Goal: Task Accomplishment & Management: Use online tool/utility

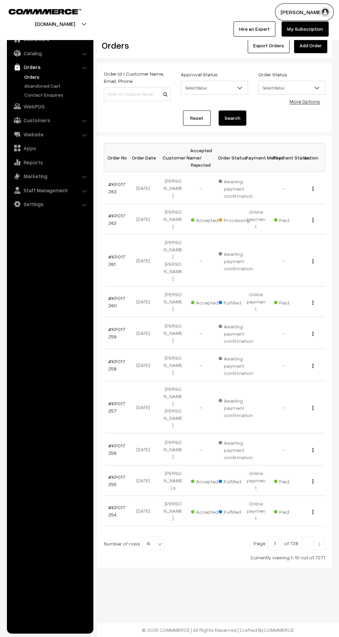
click at [110, 218] on link "#KP017262" at bounding box center [116, 219] width 17 height 13
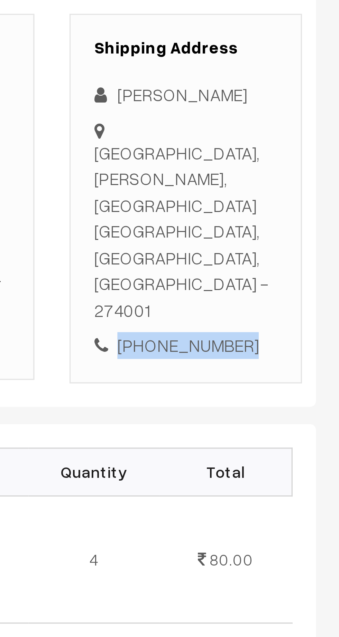
click at [297, 247] on div "[PHONE_NUMBER]" at bounding box center [293, 251] width 54 height 8
copy div "9773119002"
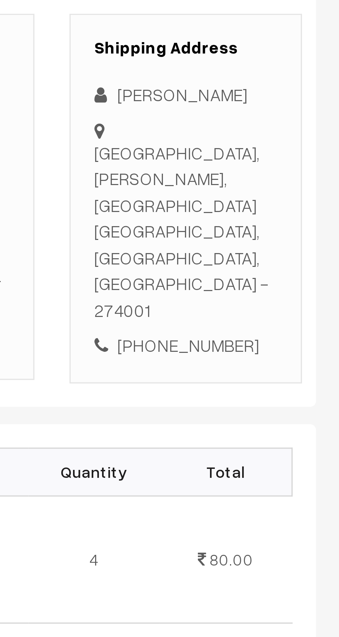
copy div "Nand Palace, sonda, Deoria Deoria, Uttar Pradesh, India - 274001"
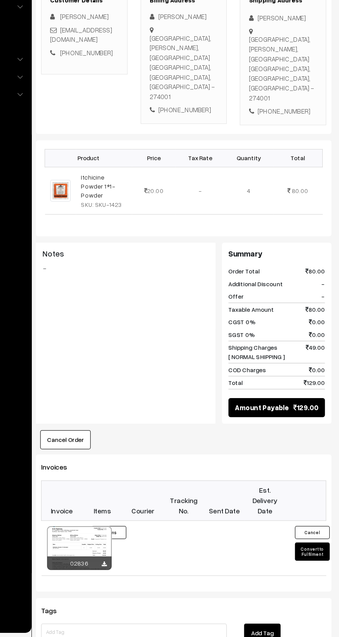
scroll to position [35, 0]
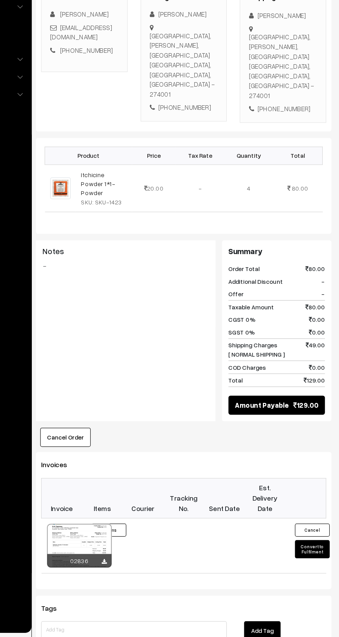
click at [320, 560] on button "Convert to Fulfilment" at bounding box center [317, 567] width 28 height 15
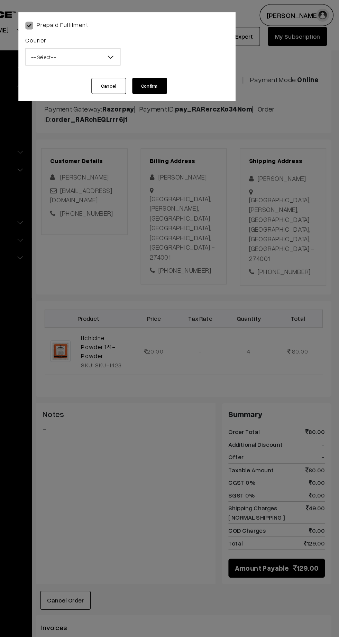
click at [131, 46] on span "-- Select --" at bounding box center [126, 45] width 75 height 12
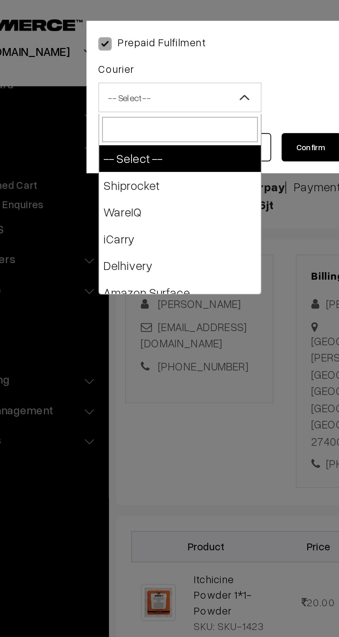
type input "e"
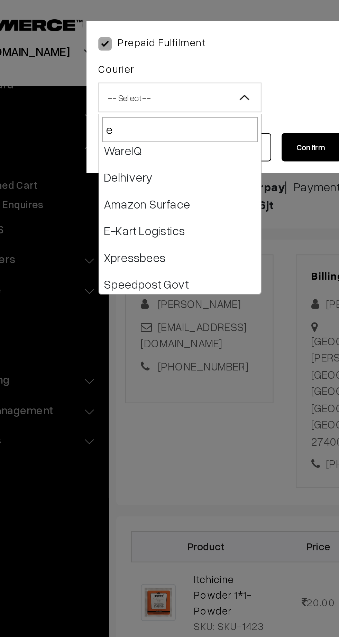
scroll to position [28, 0]
select select "6"
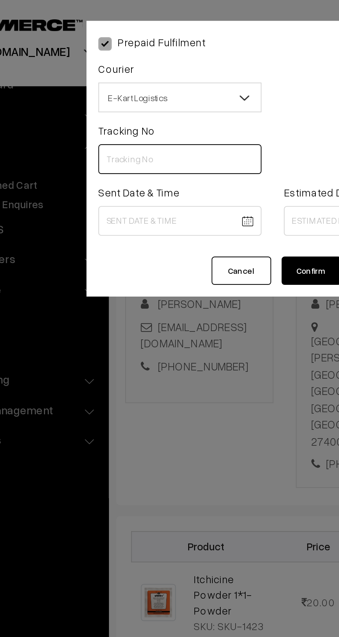
paste input "PAXP9000215236"
type input "PAXP9000215236"
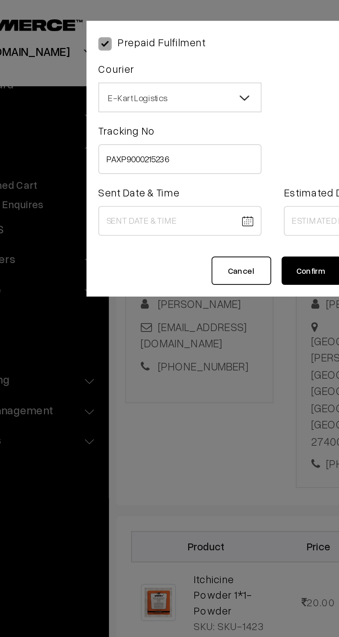
click at [118, 104] on body "Thank you for showing interest. Our team will call you shortly. Close kirtiphar…" at bounding box center [169, 391] width 339 height 852
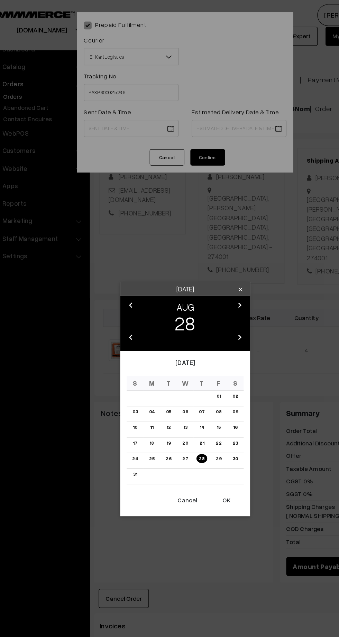
click at [203, 405] on button "OK" at bounding box center [202, 399] width 28 height 15
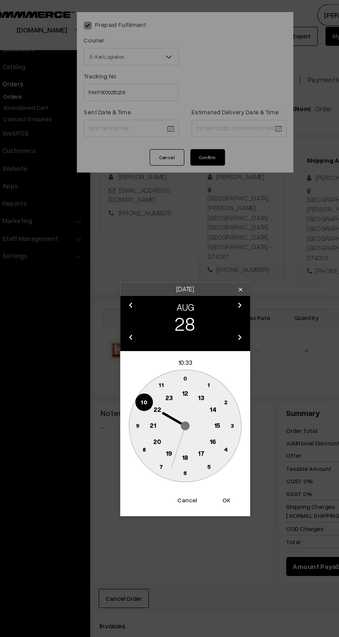
click at [169, 314] on text "12" at bounding box center [169, 314] width 5 height 6
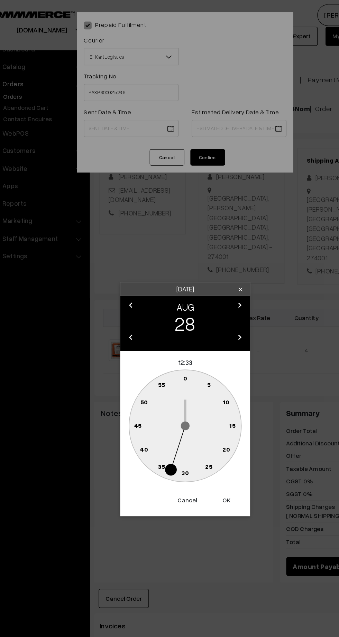
click at [129, 341] on text "45" at bounding box center [132, 340] width 6 height 6
type input "28-08-2025 12:45"
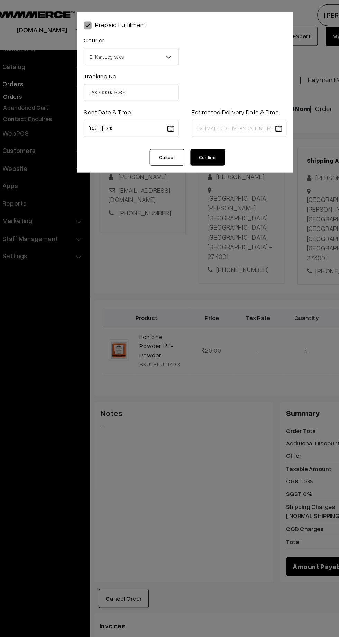
click at [222, 104] on body "Thank you for showing interest. Our team will call you shortly. Close kirtiphar…" at bounding box center [169, 391] width 339 height 852
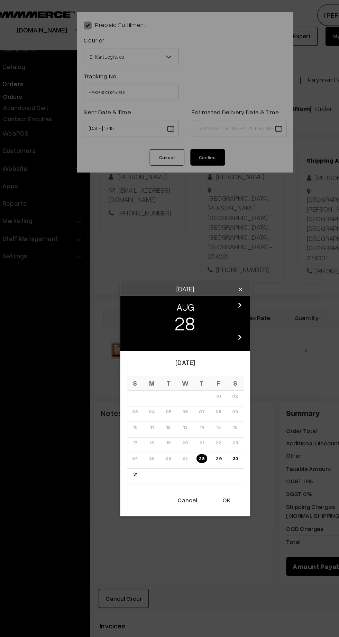
click at [216, 246] on icon "chevron_right" at bounding box center [213, 244] width 8 height 8
click at [141, 314] on link "01" at bounding box center [143, 316] width 8 height 7
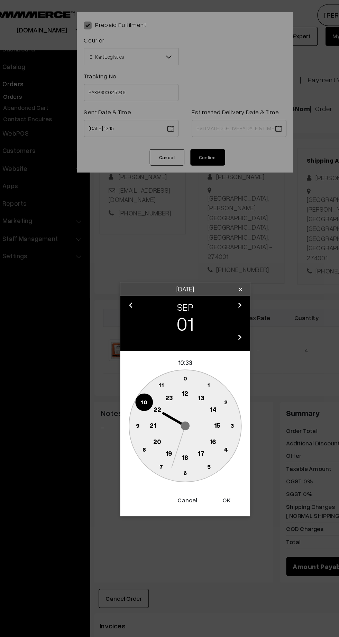
click at [144, 340] on text "21" at bounding box center [143, 340] width 5 height 6
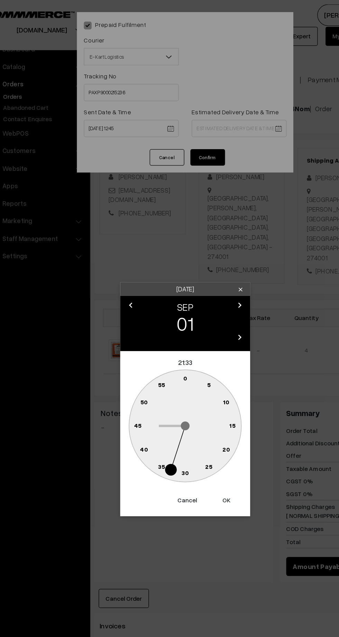
click at [173, 380] on circle at bounding box center [169, 378] width 14 height 14
type input "01-09-2025 21:30"
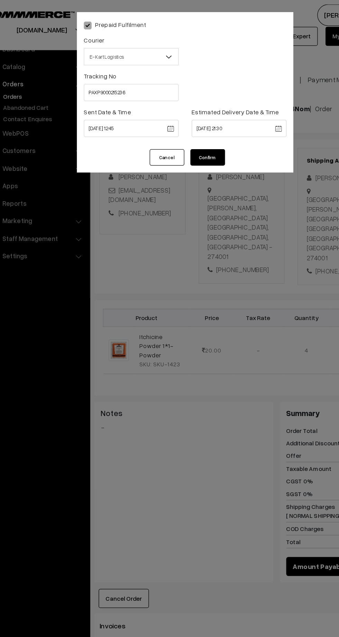
click at [189, 125] on button "Confirm" at bounding box center [187, 125] width 28 height 13
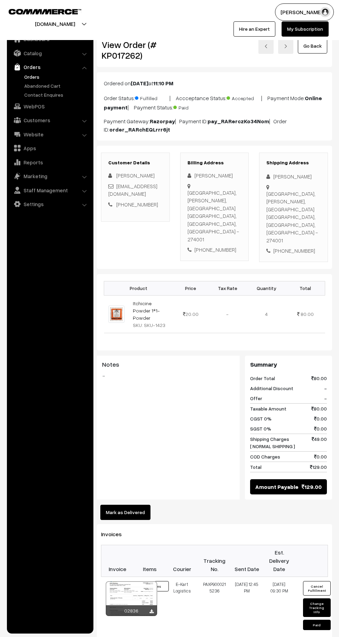
scroll to position [35, 0]
